Goal: Find specific page/section: Find specific page/section

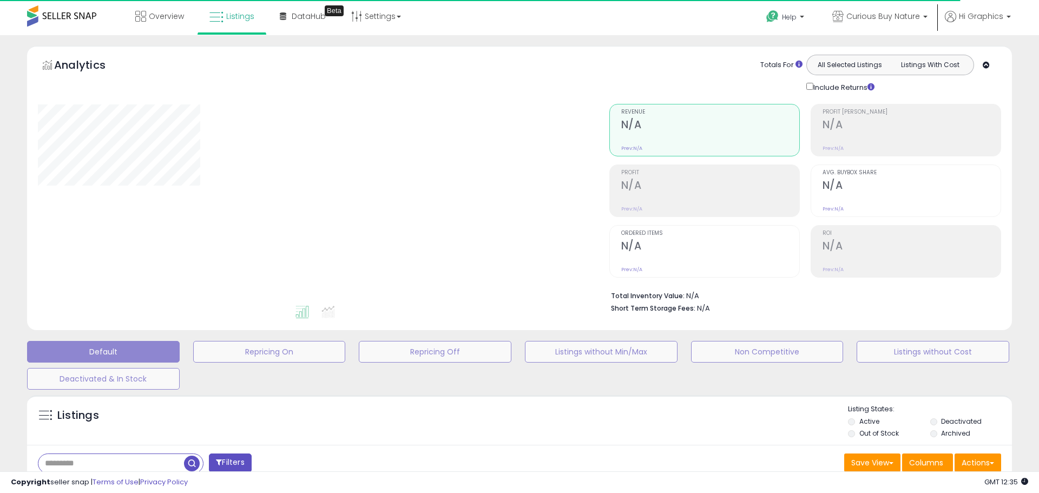
click at [253, 383] on div "Default Repricing On Repricing Off Listings without Min/Max Non Competitive Lis…" at bounding box center [520, 362] width 1012 height 54
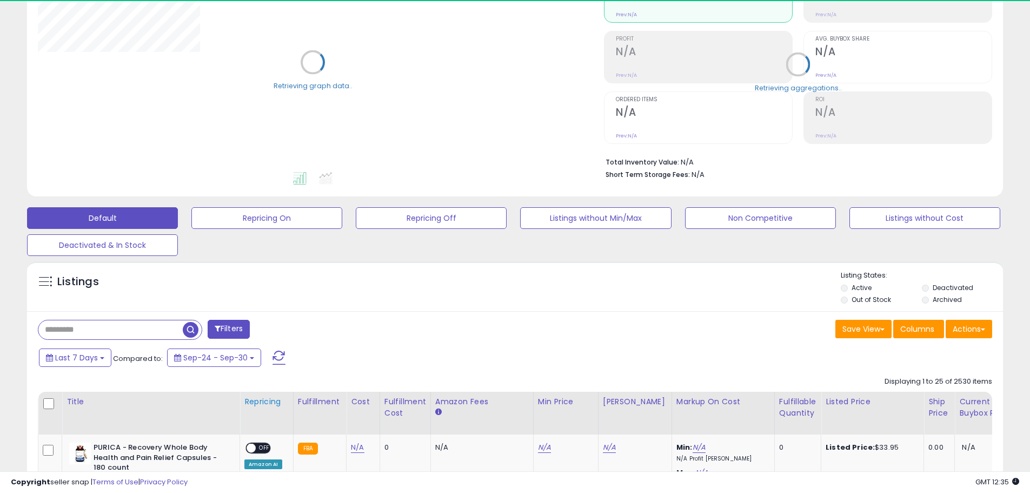
scroll to position [224, 0]
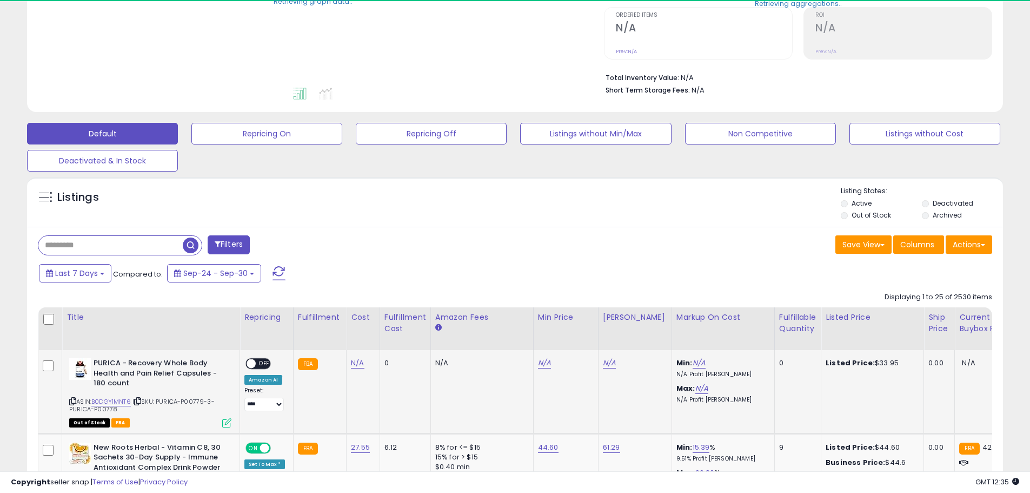
drag, startPoint x: 283, startPoint y: 374, endPoint x: 265, endPoint y: 411, distance: 40.4
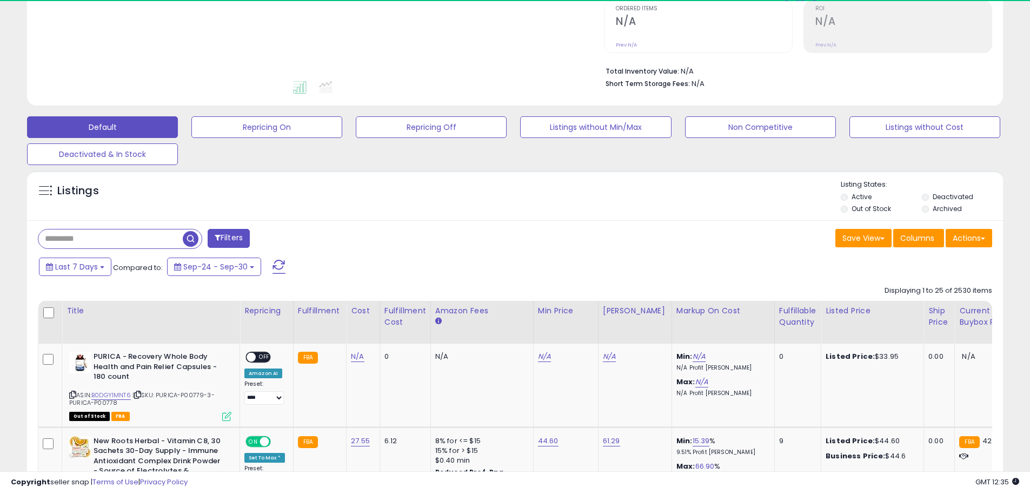
click at [134, 241] on input "text" at bounding box center [110, 238] width 144 height 19
paste input "**********"
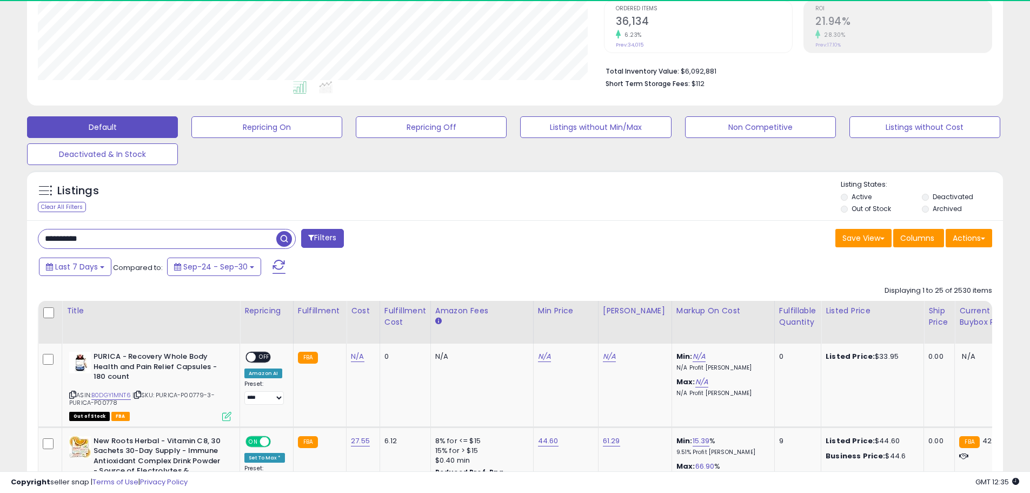
type input "**********"
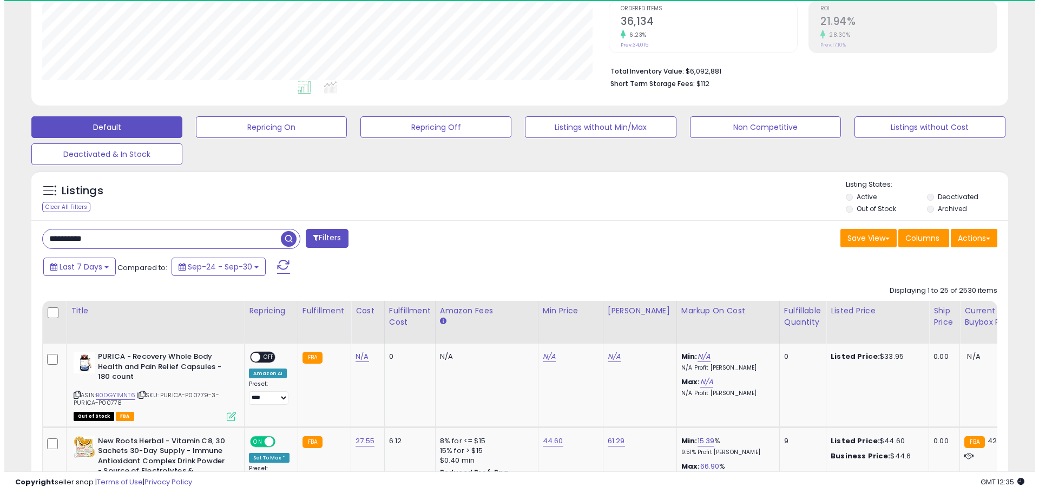
scroll to position [222, 571]
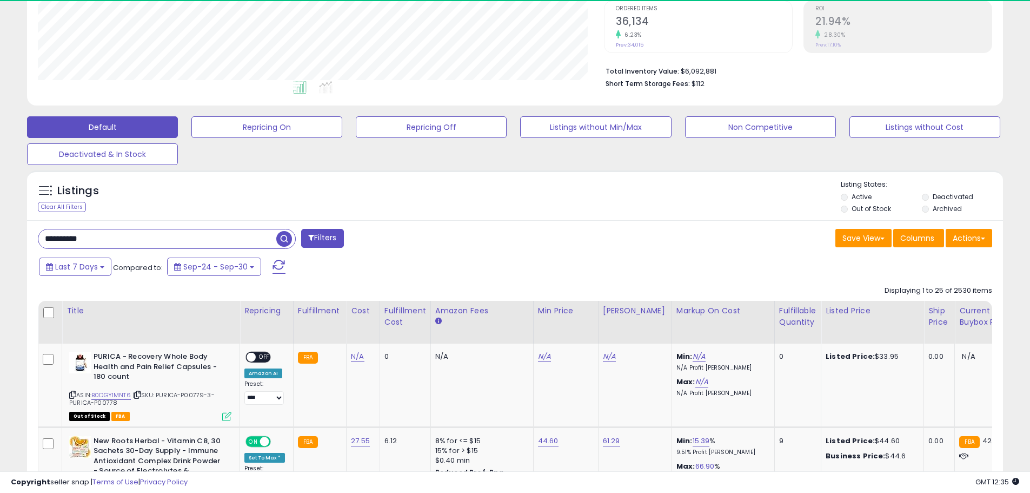
click at [313, 241] on span at bounding box center [311, 238] width 6 height 8
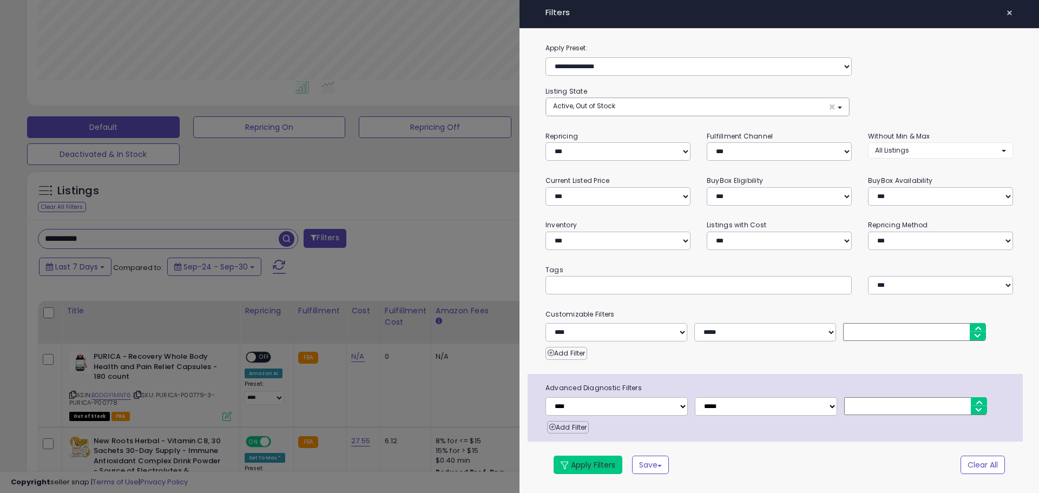
click at [585, 459] on button "Apply Filters" at bounding box center [587, 464] width 69 height 18
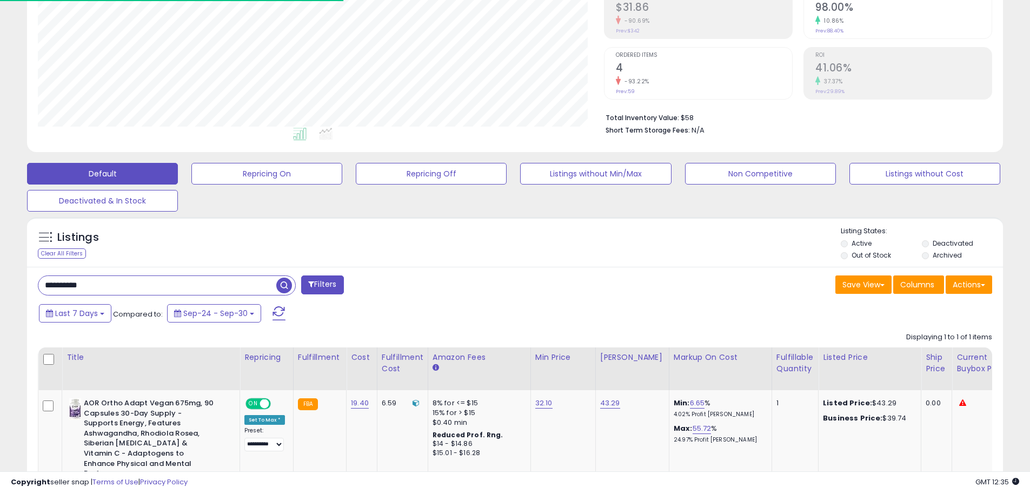
scroll to position [222, 566]
click at [284, 287] on span "button" at bounding box center [284, 285] width 16 height 16
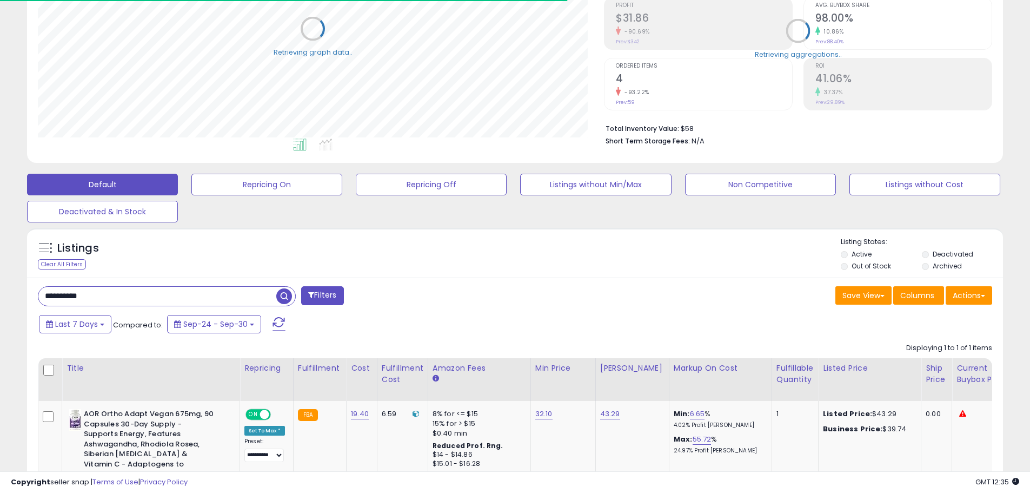
scroll to position [540704, 540359]
drag, startPoint x: 441, startPoint y: 283, endPoint x: 408, endPoint y: 376, distance: 98.2
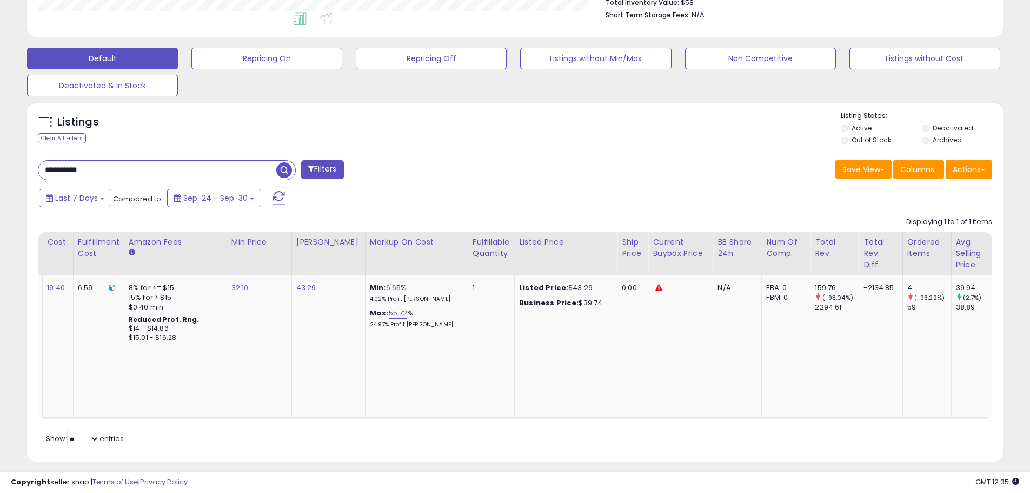
scroll to position [0, 0]
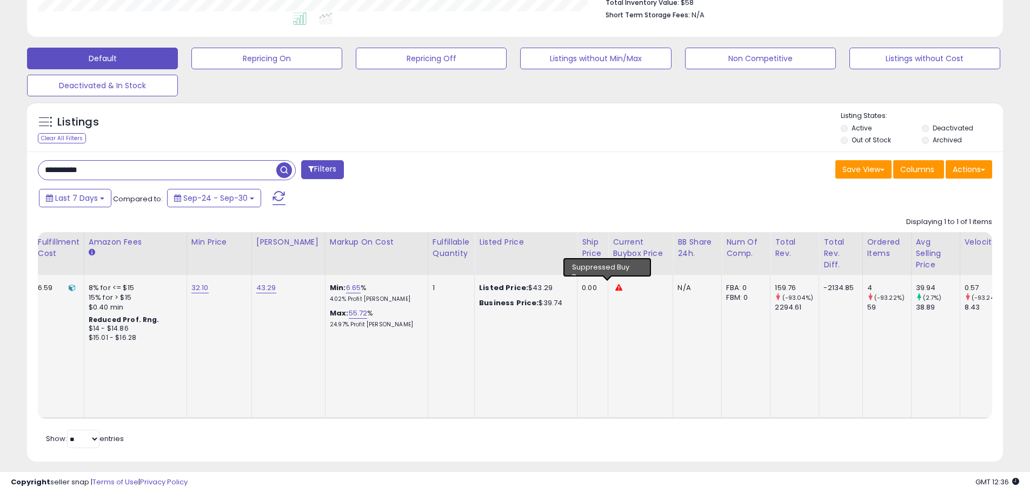
click at [616, 290] on icon at bounding box center [619, 287] width 7 height 7
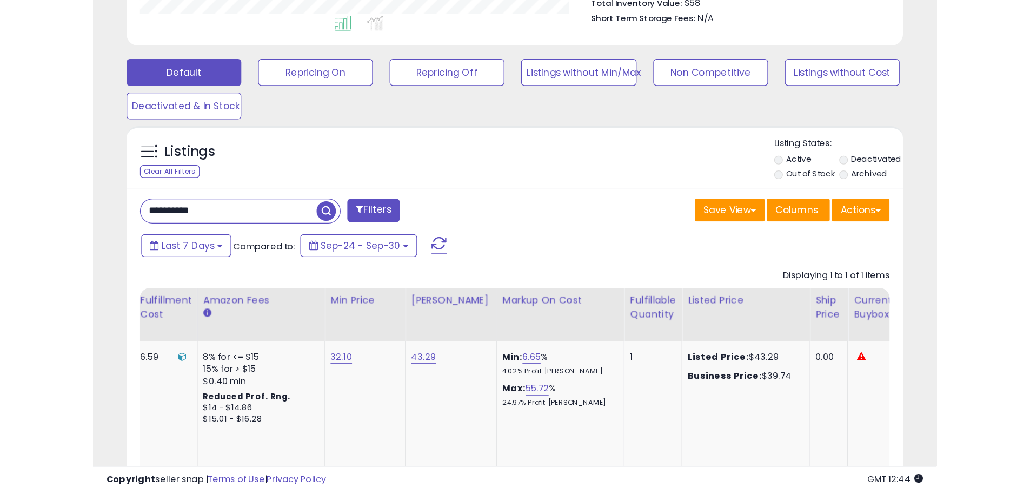
scroll to position [222, 566]
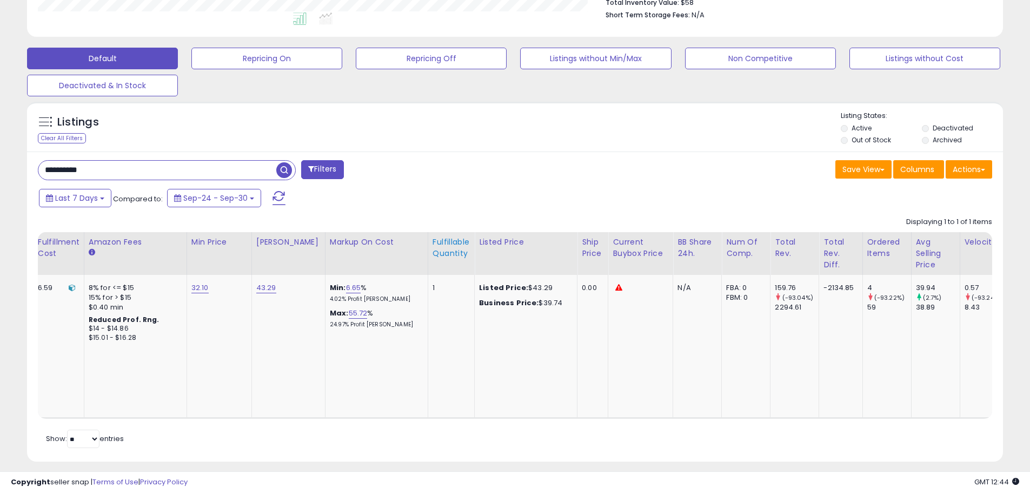
click at [441, 241] on div "Fulfillable Quantity" at bounding box center [451, 247] width 37 height 23
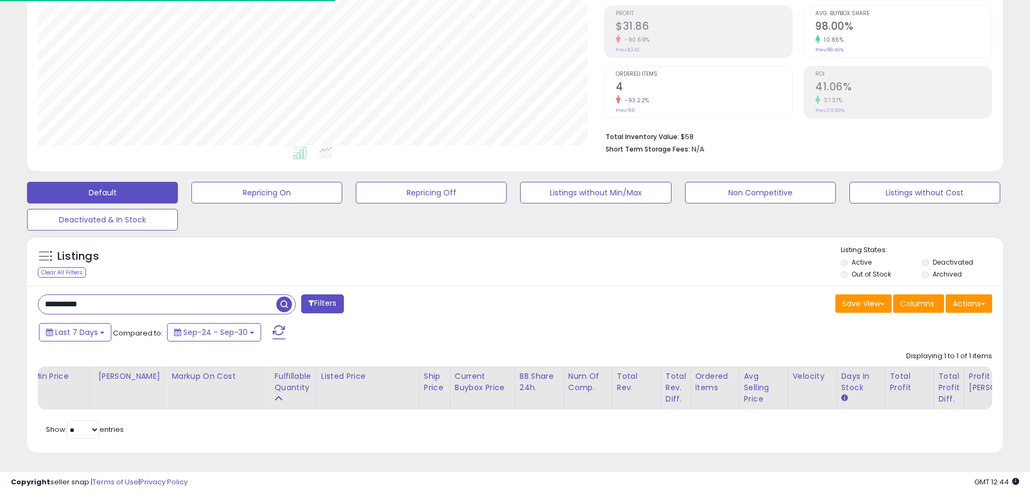
select select "*"
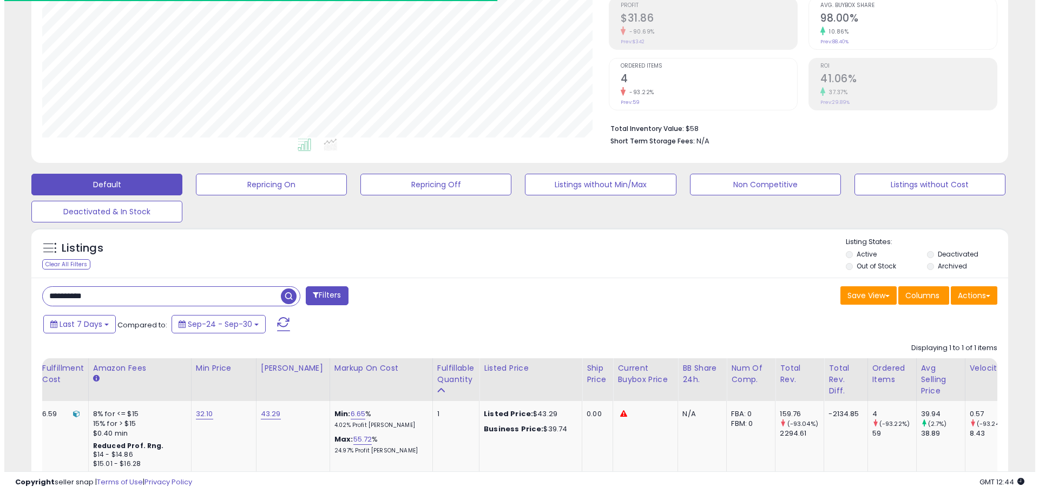
scroll to position [293, 0]
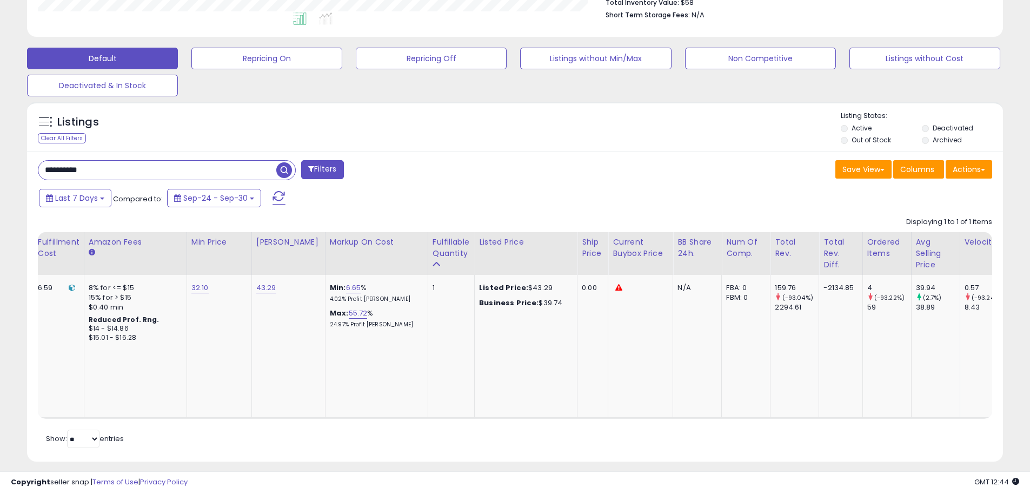
click at [192, 174] on input "**********" at bounding box center [157, 170] width 238 height 19
click at [315, 175] on button "Filters" at bounding box center [322, 169] width 42 height 19
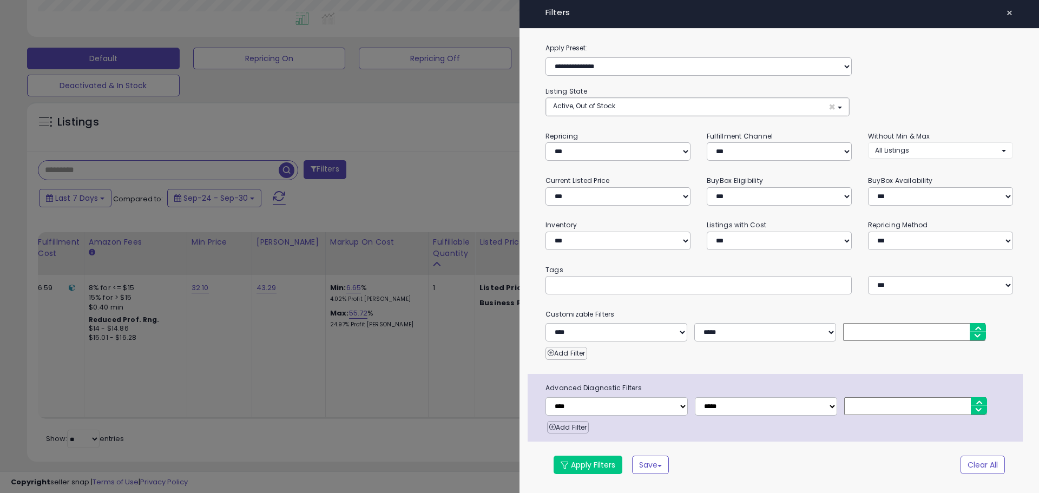
click at [918, 141] on div "**********" at bounding box center [940, 144] width 161 height 28
click at [920, 147] on button "All Listings" at bounding box center [940, 150] width 145 height 16
click at [613, 195] on select "**********" at bounding box center [617, 196] width 145 height 18
click at [620, 191] on select "**********" at bounding box center [617, 196] width 145 height 18
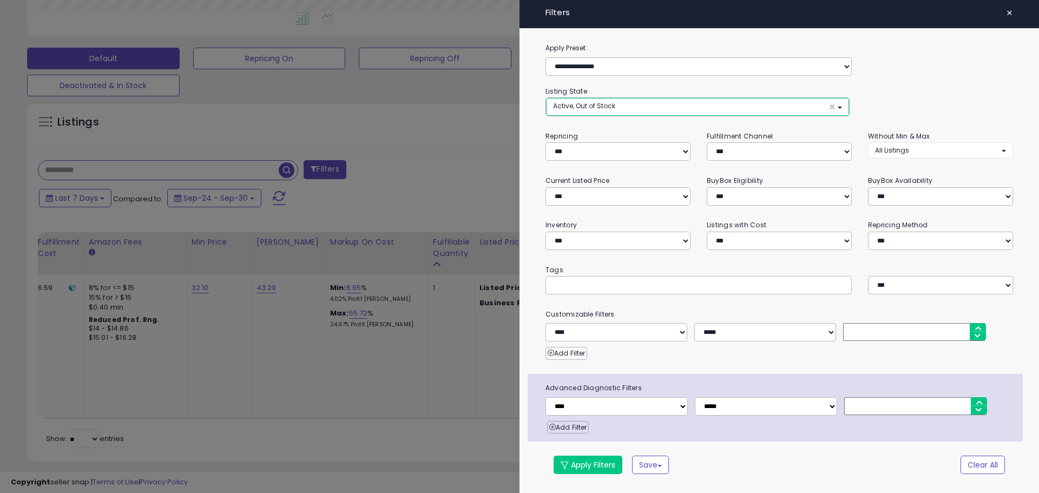
click at [620, 106] on button "Active, Out of Stock ×" at bounding box center [697, 107] width 303 height 18
click at [644, 61] on select "**********" at bounding box center [698, 66] width 306 height 18
click at [642, 64] on select "**********" at bounding box center [698, 66] width 306 height 18
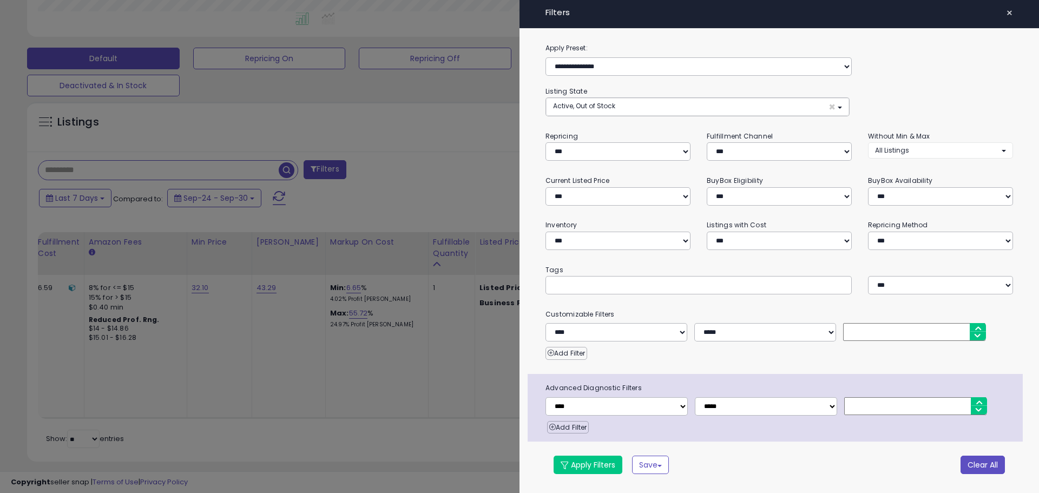
click at [968, 470] on button "Clear All" at bounding box center [982, 464] width 44 height 18
select select "*"
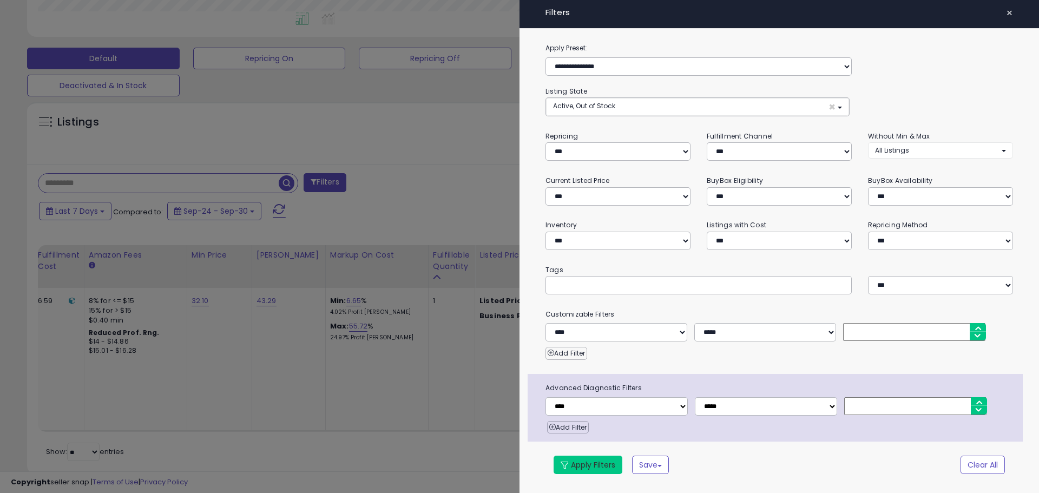
click at [592, 464] on button "Apply Filters" at bounding box center [587, 464] width 69 height 18
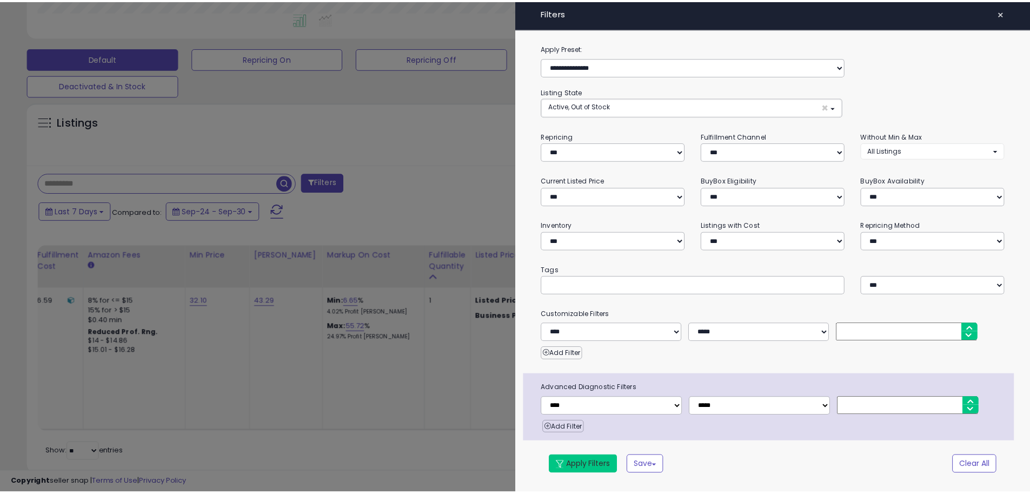
scroll to position [167, 0]
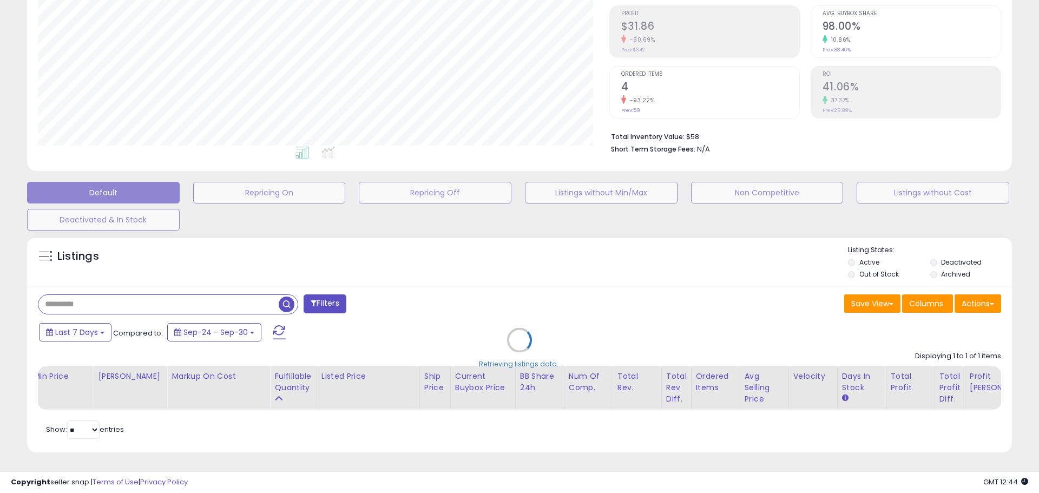
drag, startPoint x: 344, startPoint y: 405, endPoint x: 148, endPoint y: 400, distance: 196.4
click at [148, 400] on div "Retrieving listings data.." at bounding box center [519, 347] width 1001 height 235
click at [140, 406] on div "Retrieving listings data.." at bounding box center [519, 347] width 1001 height 235
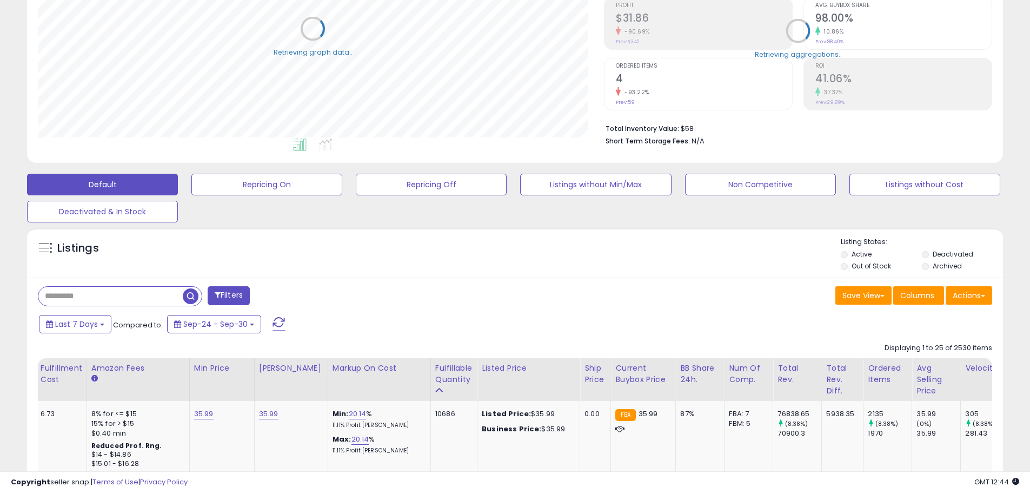
scroll to position [540704, 540359]
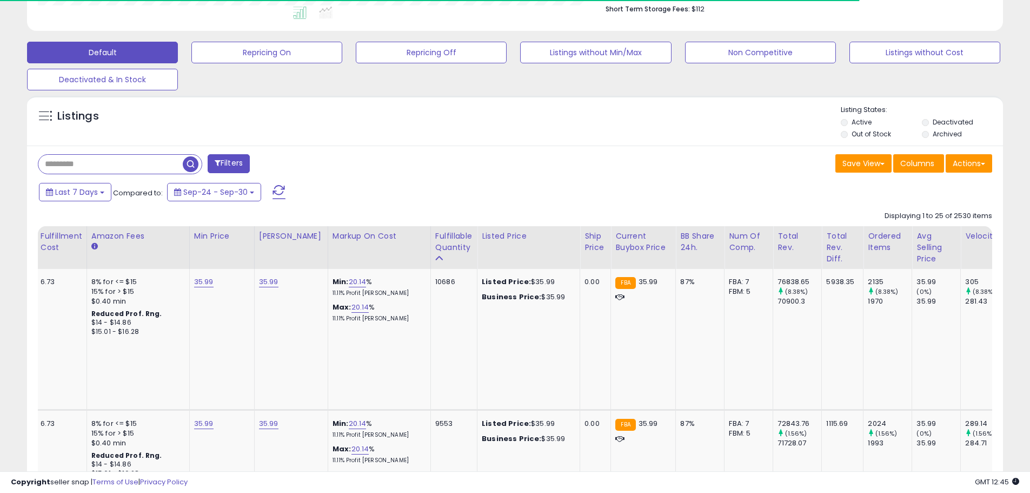
drag, startPoint x: 372, startPoint y: 305, endPoint x: 355, endPoint y: 347, distance: 45.2
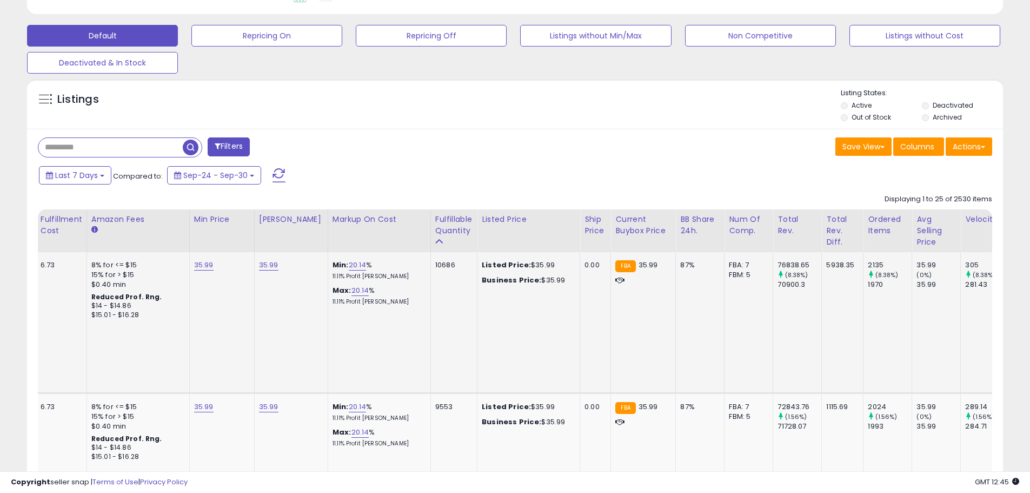
scroll to position [222, 566]
click at [104, 153] on input "text" at bounding box center [110, 147] width 144 height 19
paste input "**********"
type input "**********"
click at [146, 153] on input "text" at bounding box center [157, 147] width 238 height 19
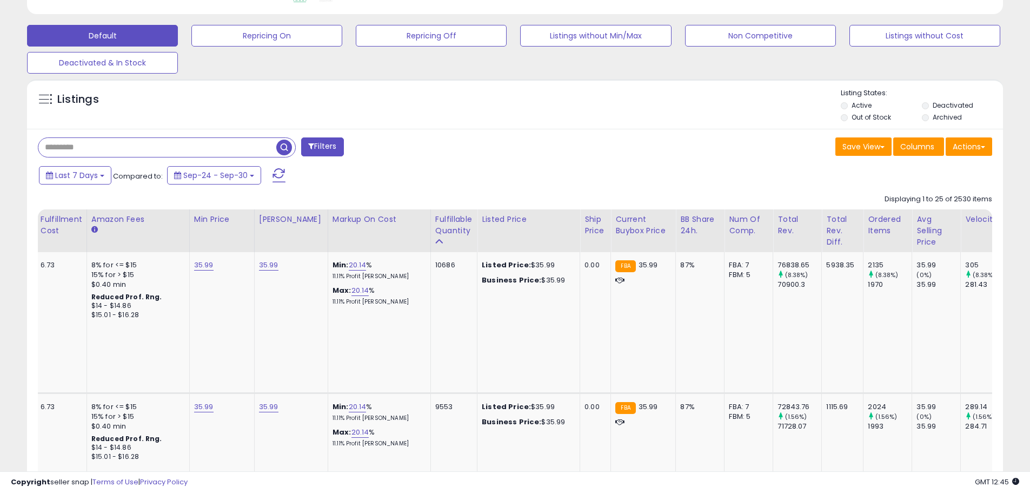
paste input "**********"
click at [321, 147] on button "Filters" at bounding box center [322, 146] width 42 height 19
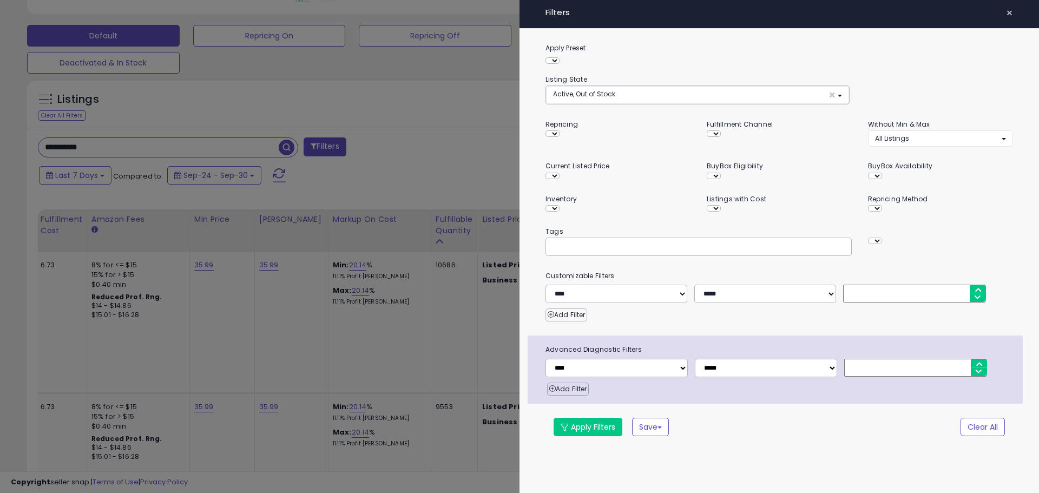
scroll to position [222, 571]
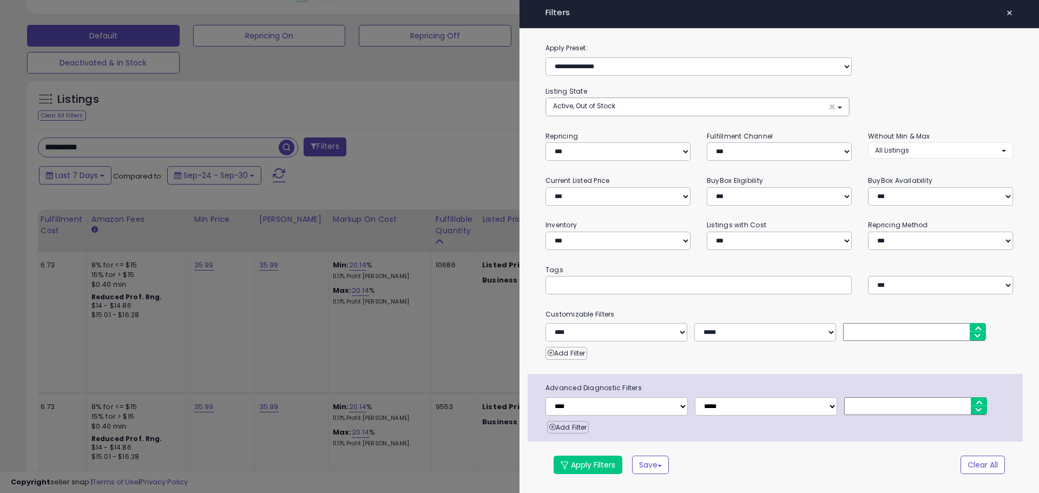
click at [455, 240] on div at bounding box center [519, 246] width 1039 height 493
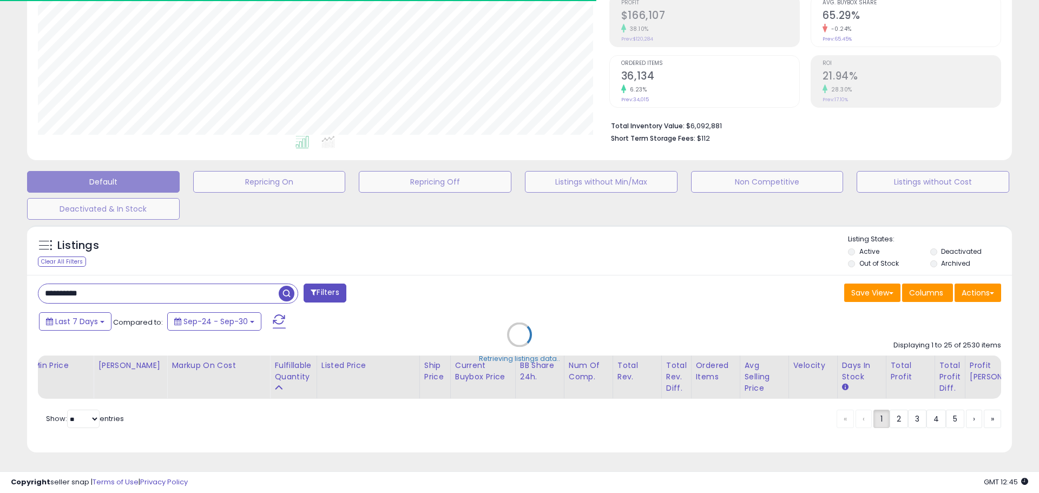
click at [286, 286] on span "button" at bounding box center [287, 294] width 16 height 16
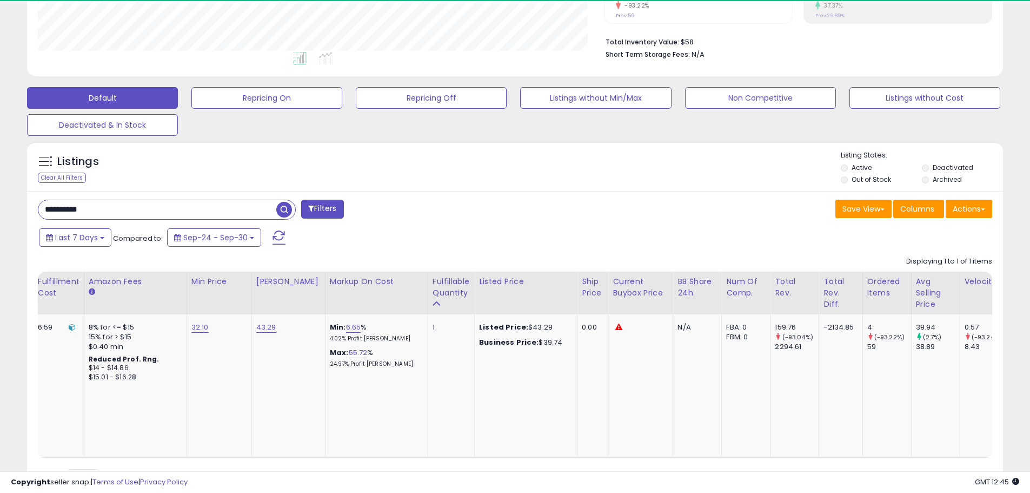
scroll to position [301, 0]
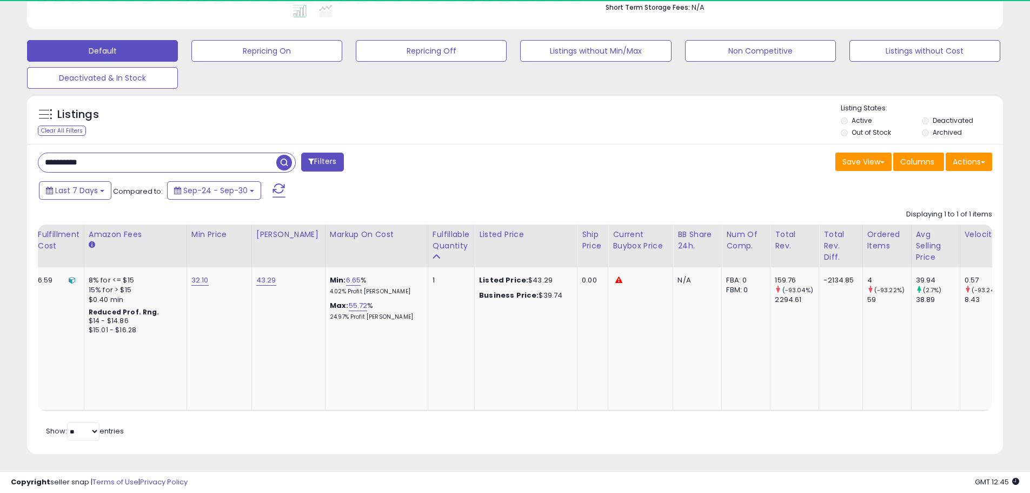
drag, startPoint x: 388, startPoint y: 279, endPoint x: 365, endPoint y: 331, distance: 57.2
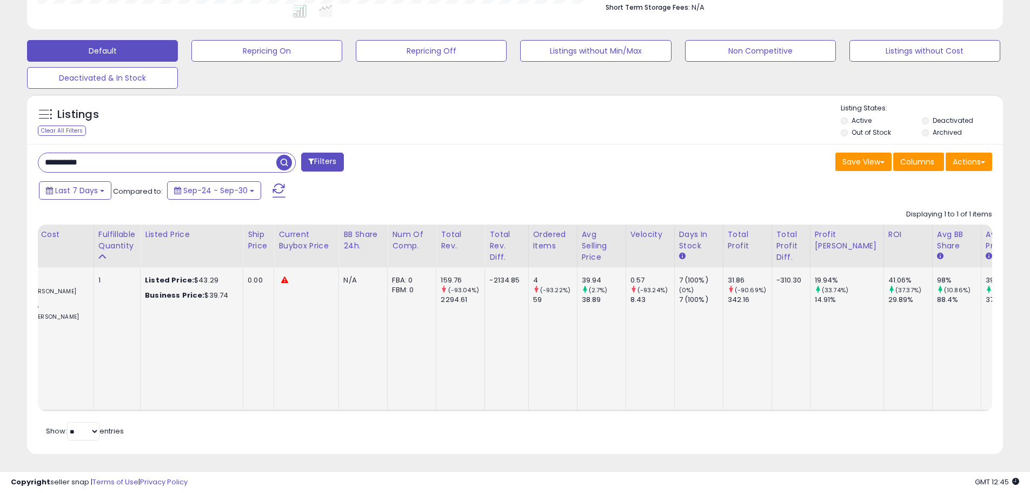
drag, startPoint x: 567, startPoint y: 376, endPoint x: 642, endPoint y: 368, distance: 74.6
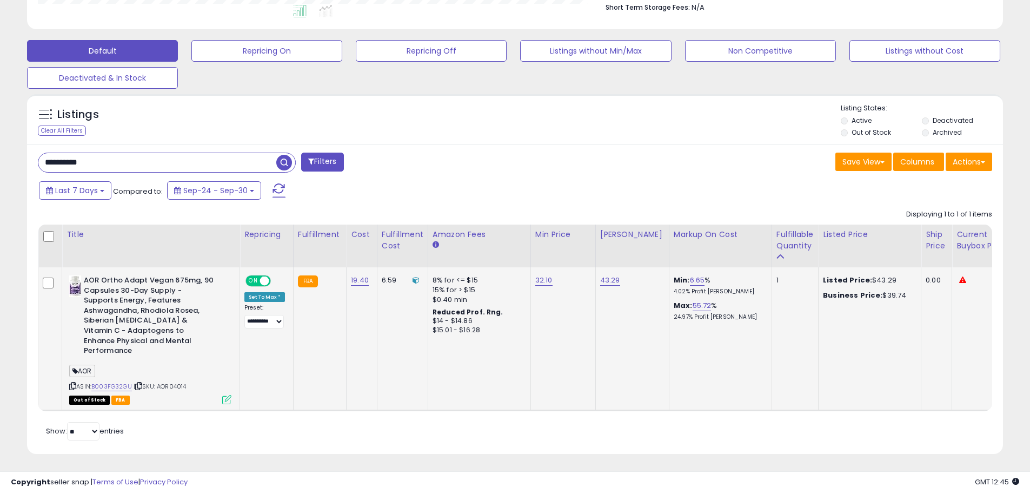
drag, startPoint x: 458, startPoint y: 363, endPoint x: 216, endPoint y: 359, distance: 241.8
click at [123, 382] on link "B003FG32GU" at bounding box center [111, 386] width 41 height 9
click at [389, 215] on div "Displaying 1 to 1 of 1 items Title Repricing" at bounding box center [515, 308] width 955 height 208
click at [459, 202] on div "Last 7 Days Compared to: Sep-24 - Sep-30" at bounding box center [394, 192] width 716 height 24
click at [404, 198] on div "Last 7 Days Compared to: Sep-24 - Sep-30" at bounding box center [394, 192] width 716 height 24
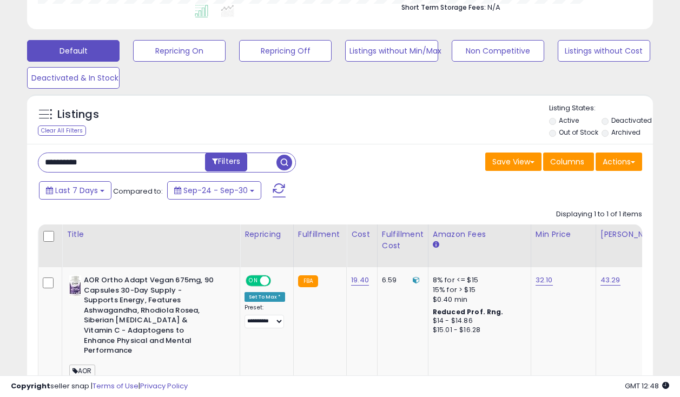
scroll to position [540704, 540564]
click at [144, 164] on input "**********" at bounding box center [109, 162] width 142 height 19
paste input "text"
type input "**********"
click at [186, 161] on span "button" at bounding box center [188, 163] width 16 height 16
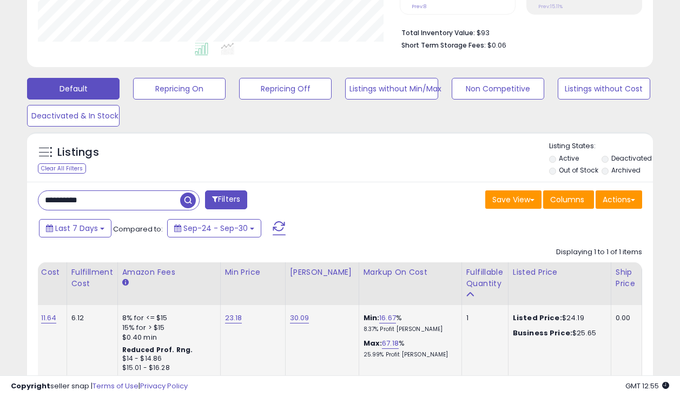
scroll to position [0, 439]
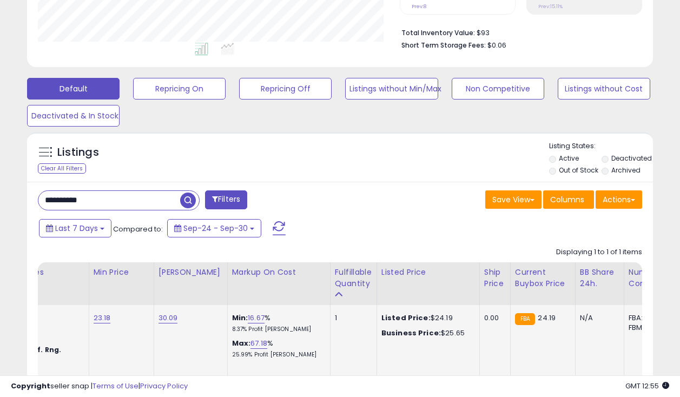
drag, startPoint x: 315, startPoint y: 343, endPoint x: 409, endPoint y: 345, distance: 93.6
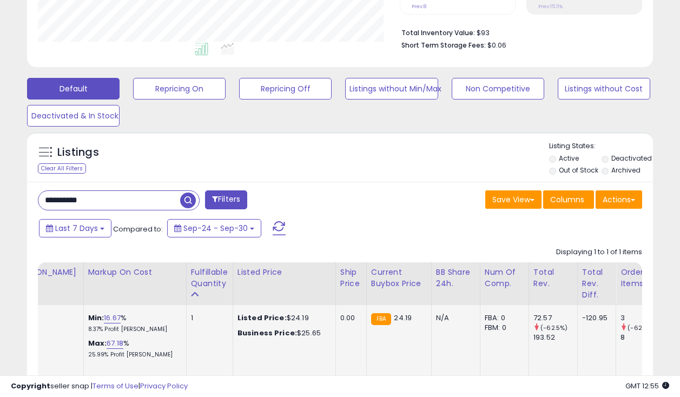
scroll to position [0, 597]
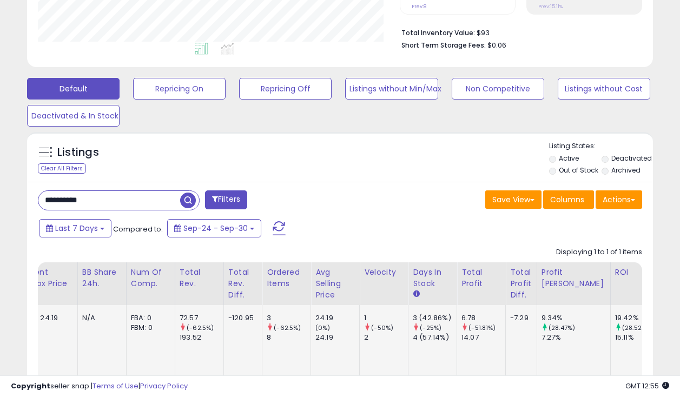
drag, startPoint x: 403, startPoint y: 348, endPoint x: 453, endPoint y: 345, distance: 50.4
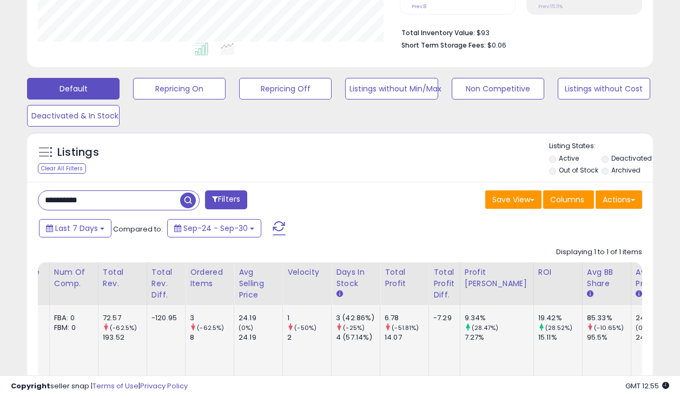
drag, startPoint x: 395, startPoint y: 350, endPoint x: 461, endPoint y: 351, distance: 66.0
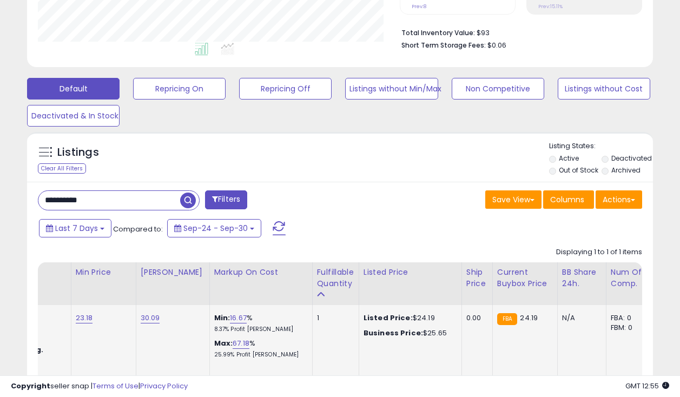
drag, startPoint x: 461, startPoint y: 351, endPoint x: 357, endPoint y: 349, distance: 104.4
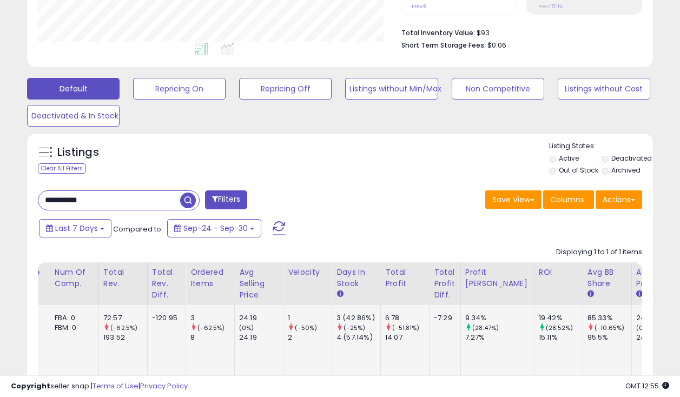
drag, startPoint x: 366, startPoint y: 349, endPoint x: 478, endPoint y: 348, distance: 112.5
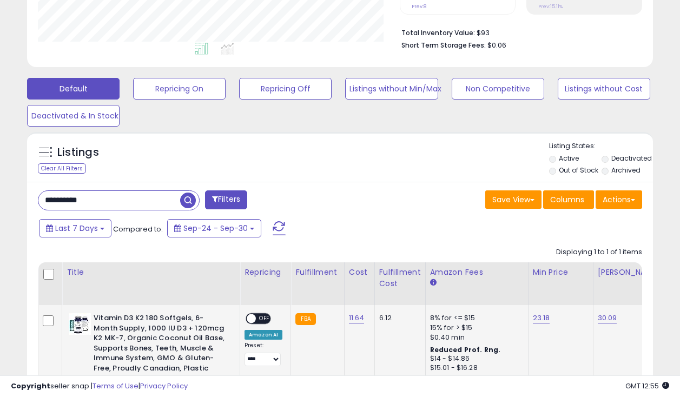
drag, startPoint x: 301, startPoint y: 348, endPoint x: 102, endPoint y: 330, distance: 200.4
